Goal: Information Seeking & Learning: Learn about a topic

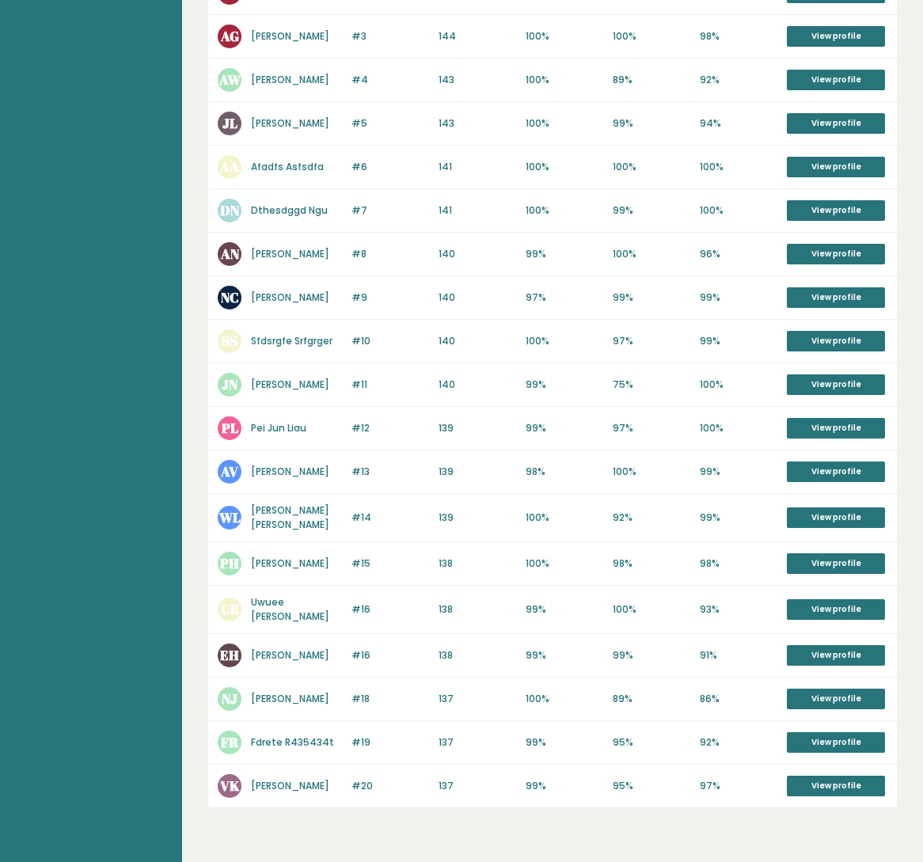
scroll to position [550, 0]
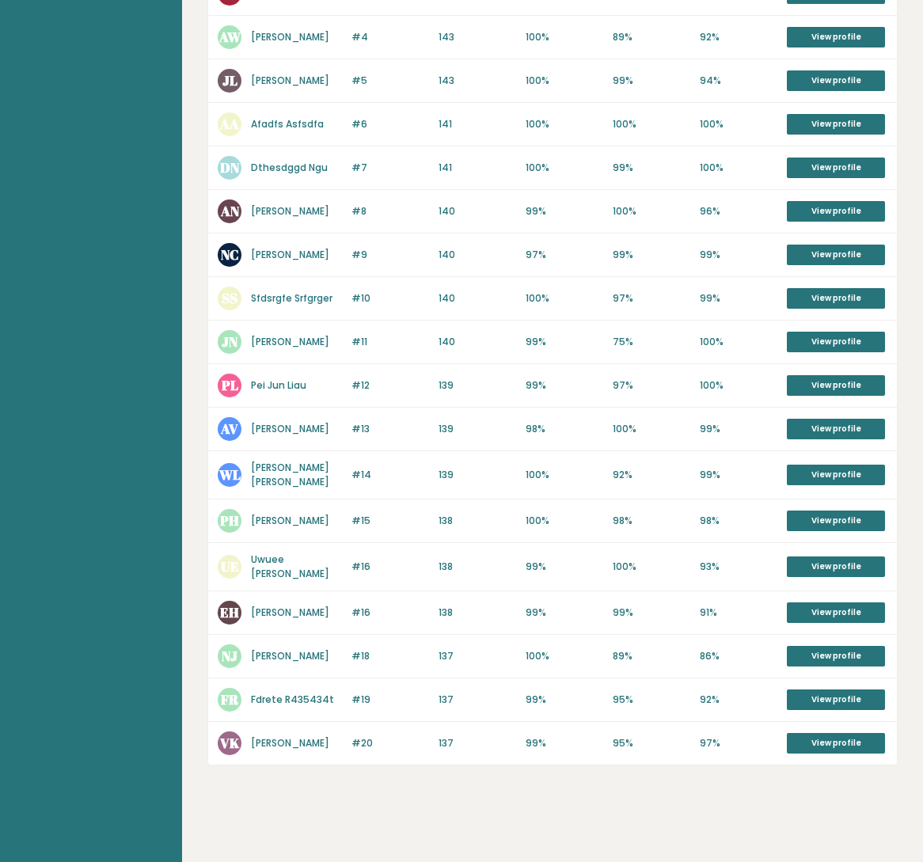
click at [84, 142] on aside "Brght Take the test Test others" at bounding box center [91, 158] width 182 height 1417
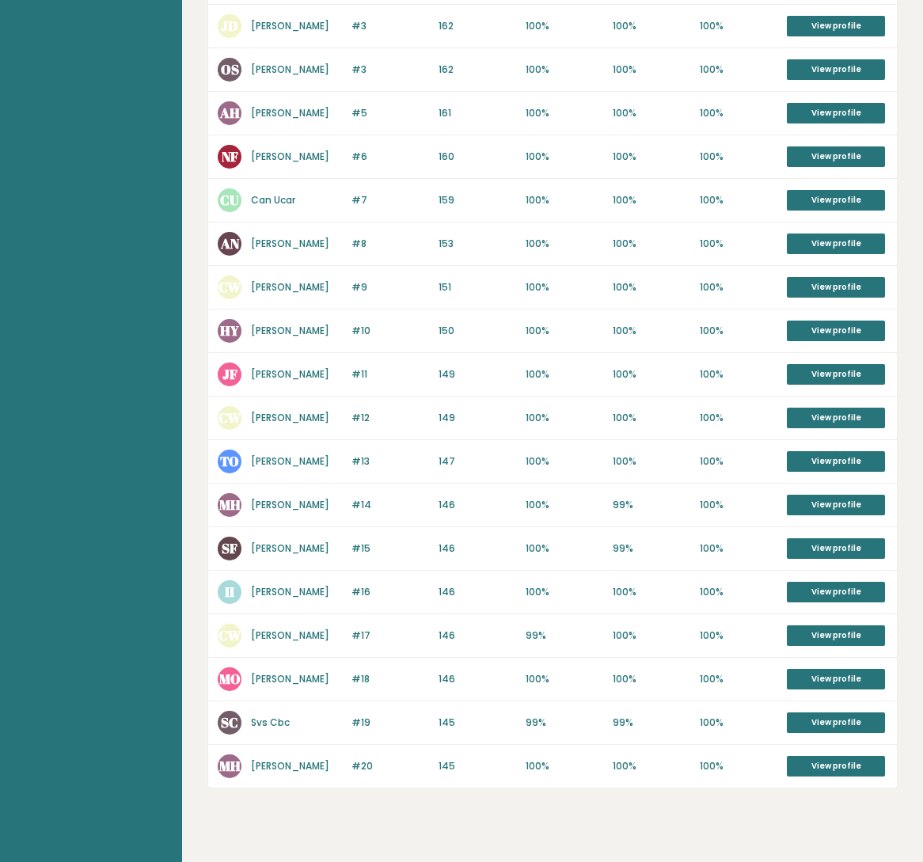
scroll to position [579, 0]
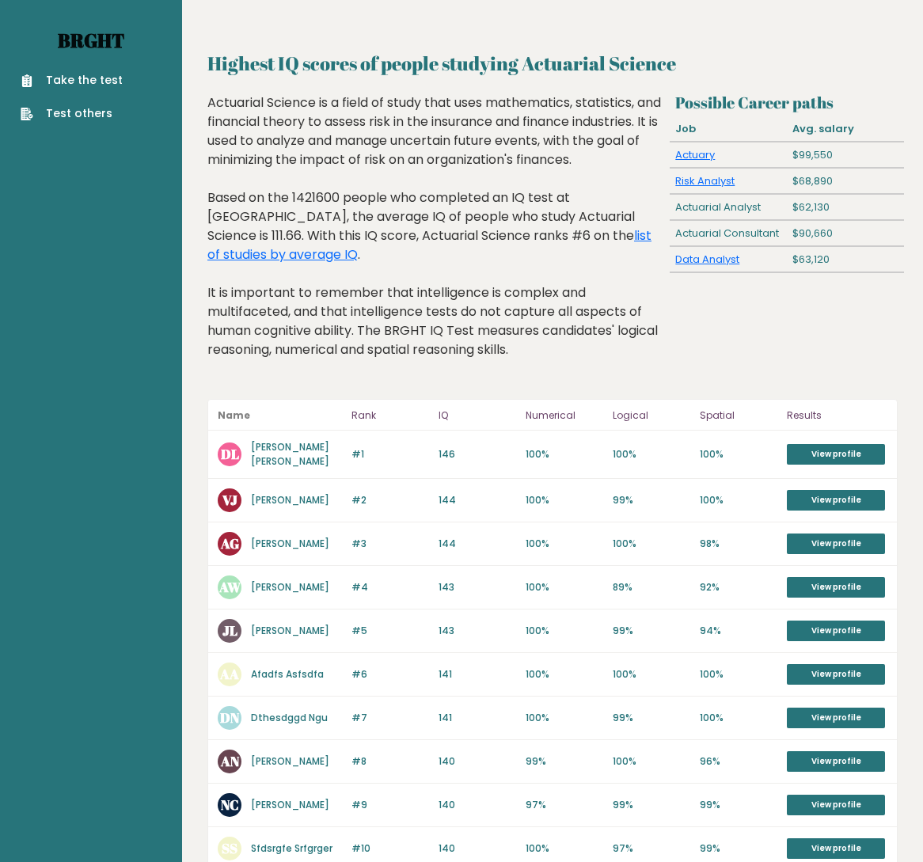
click at [108, 50] on link "Brght" at bounding box center [91, 40] width 66 height 25
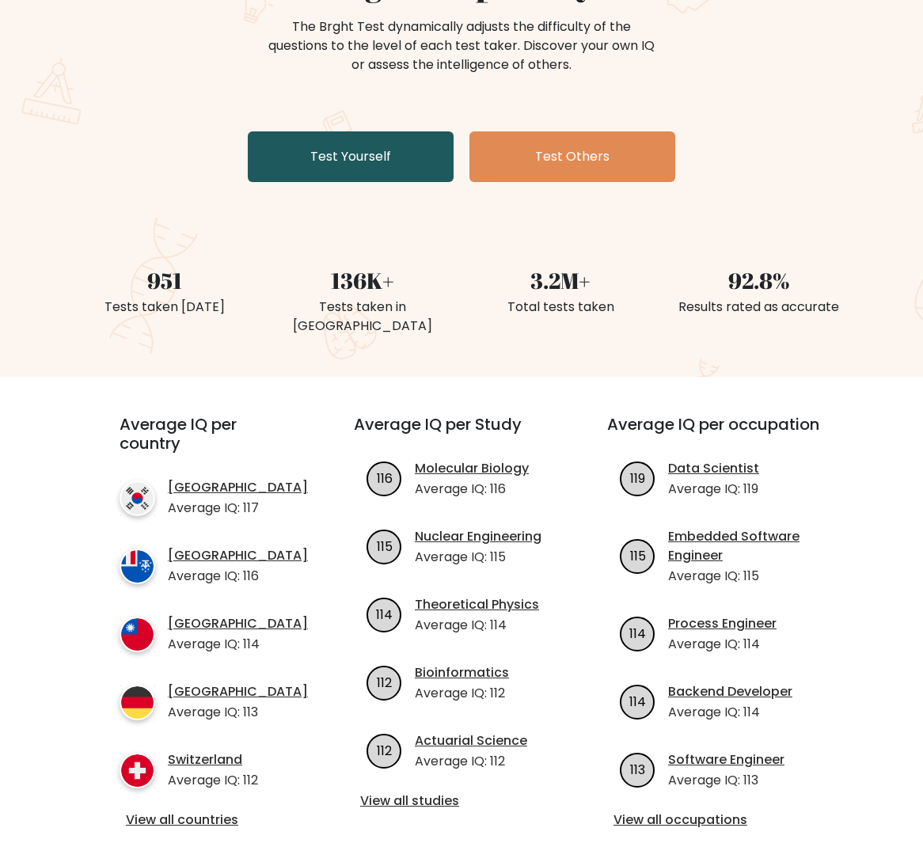
scroll to position [237, 0]
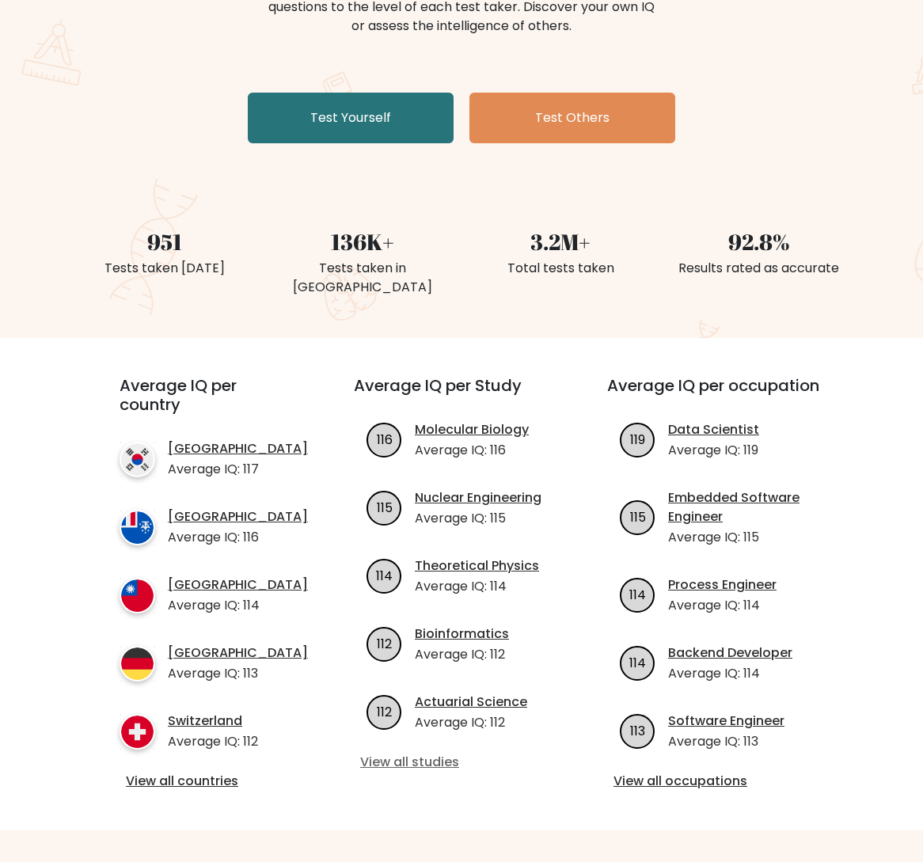
click at [398, 753] on link "View all studies" at bounding box center [461, 762] width 203 height 19
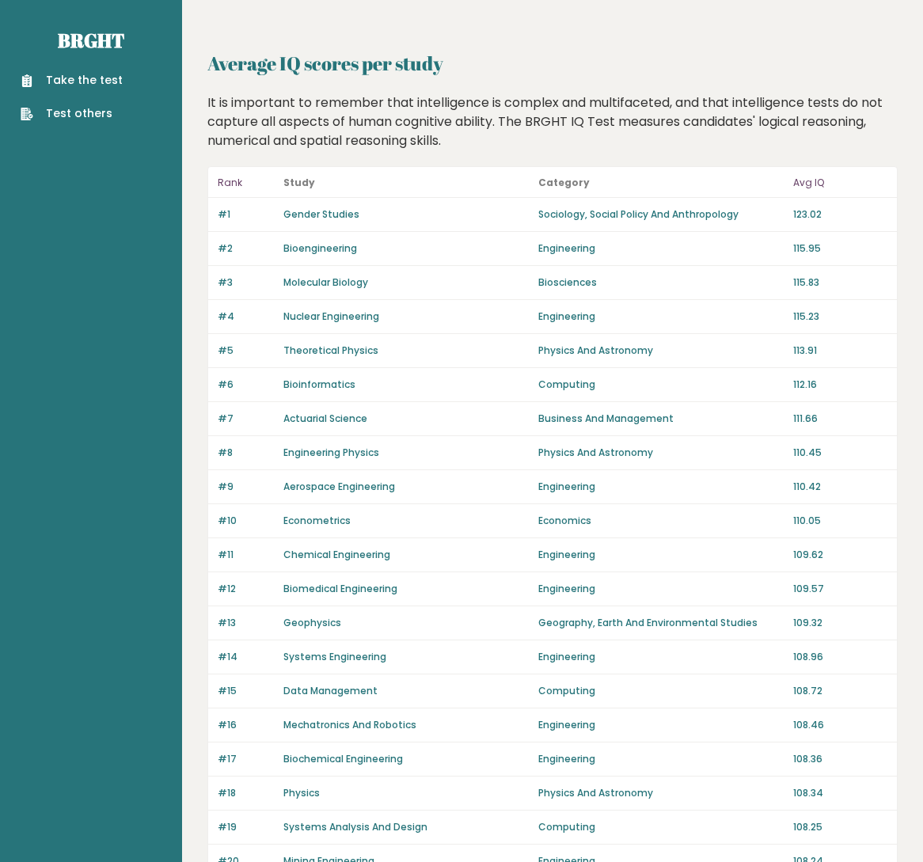
click at [808, 416] on p "111.66" at bounding box center [840, 419] width 94 height 14
click at [341, 214] on link "Gender Studies" at bounding box center [321, 213] width 76 height 13
click at [496, 236] on div "#2 Bioengineering Engineering 115.95" at bounding box center [552, 249] width 689 height 34
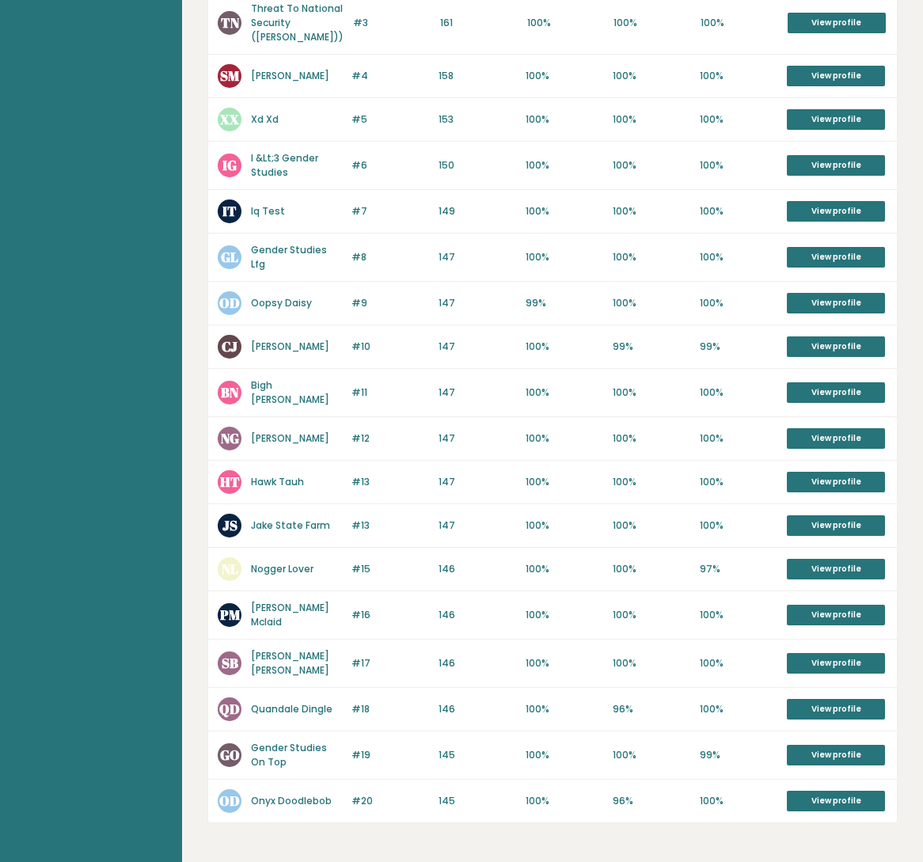
scroll to position [593, 0]
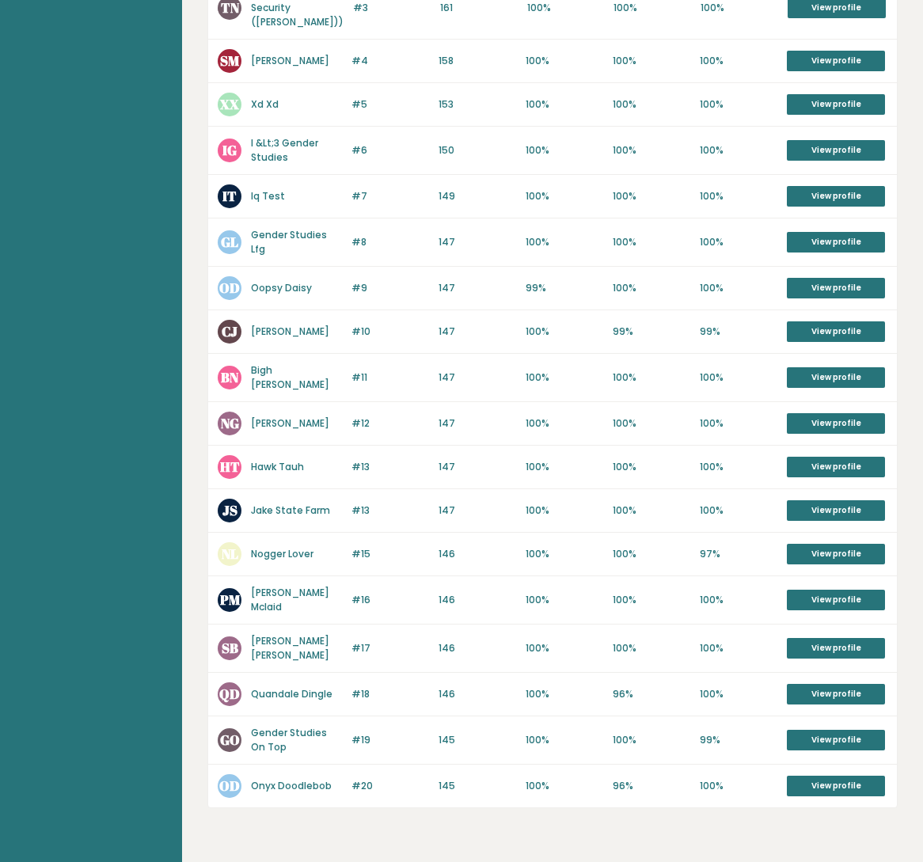
drag, startPoint x: 397, startPoint y: 330, endPoint x: 407, endPoint y: 320, distance: 14.0
